Goal: Task Accomplishment & Management: Manage account settings

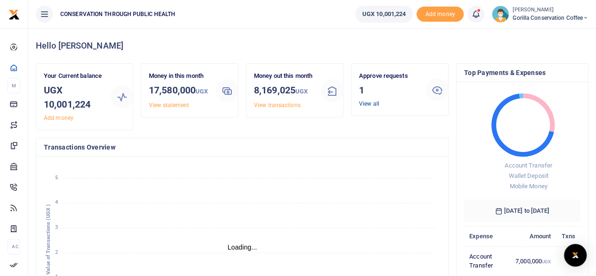
click at [365, 104] on link "View all" at bounding box center [369, 103] width 20 height 7
click at [373, 103] on link "View all" at bounding box center [369, 103] width 20 height 7
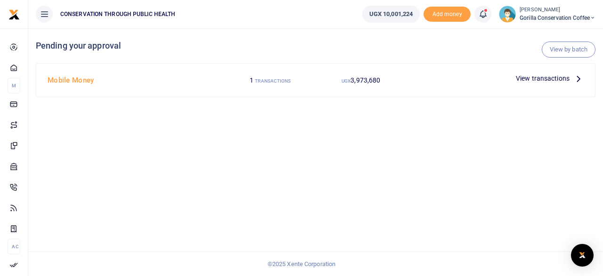
click at [582, 82] on icon at bounding box center [579, 78] width 10 height 10
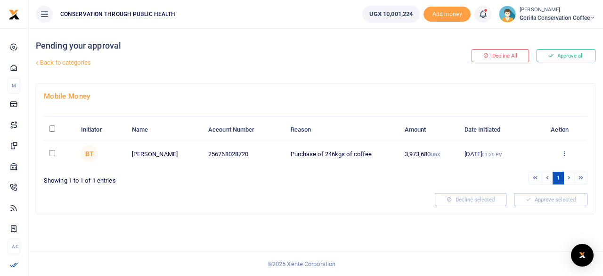
click at [565, 155] on icon at bounding box center [564, 153] width 6 height 7
click at [531, 166] on link "Approve" at bounding box center [530, 168] width 74 height 13
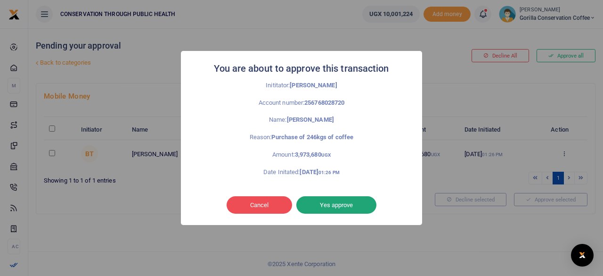
click at [343, 206] on button "Yes approve" at bounding box center [337, 205] width 80 height 18
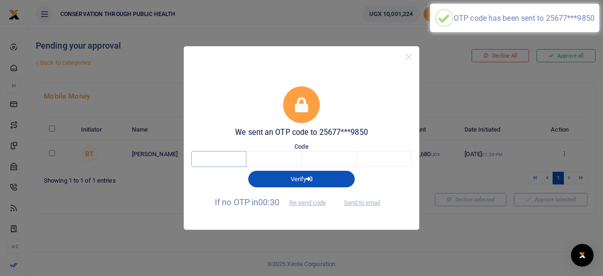
click at [233, 159] on input "text" at bounding box center [218, 159] width 55 height 16
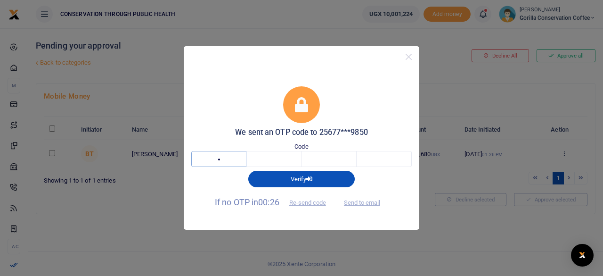
type input "7"
type input "3"
type input "7"
type input "9"
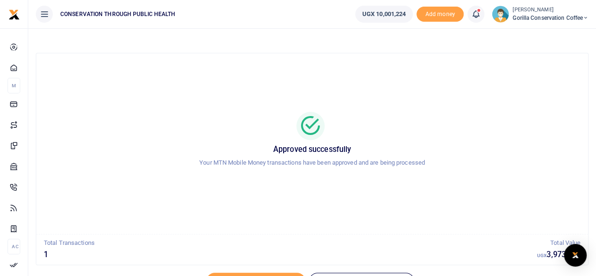
scroll to position [48, 0]
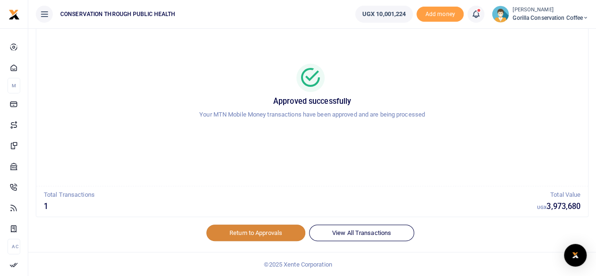
click at [237, 231] on link "Return to Approvals" at bounding box center [255, 232] width 99 height 16
